Goal: Task Accomplishment & Management: Complete application form

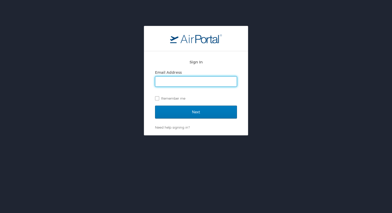
click at [182, 82] on input "Email Address" at bounding box center [195, 82] width 81 height 10
type input "whitney.burchill@cbtravel.com"
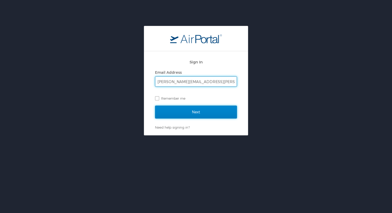
click at [198, 118] on input "Next" at bounding box center [196, 112] width 82 height 13
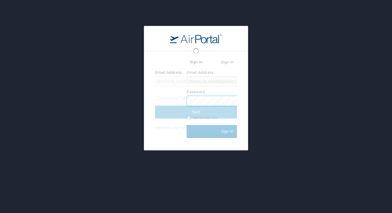
scroll to position [0, 0]
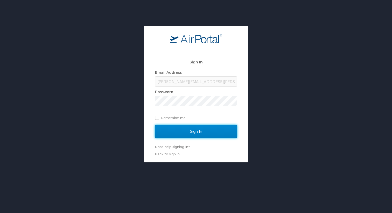
click at [174, 133] on input "Sign In" at bounding box center [196, 131] width 82 height 13
